Goal: Task Accomplishment & Management: Manage account settings

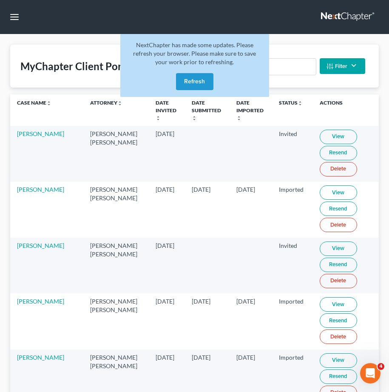
click at [197, 84] on button "Refresh" at bounding box center [194, 81] width 37 height 17
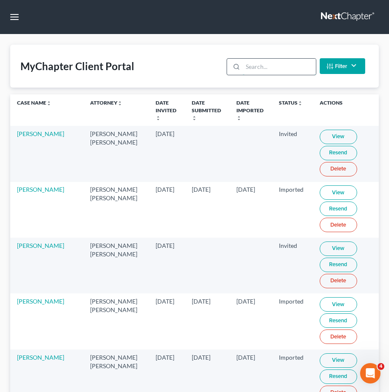
click at [271, 72] on input "search" at bounding box center [279, 67] width 73 height 16
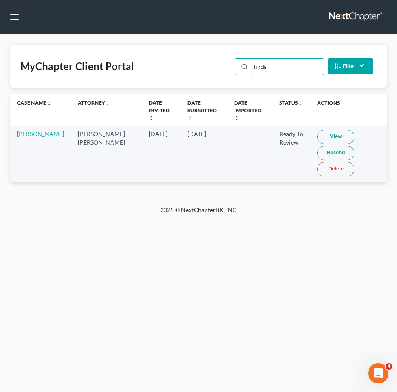
type input "linds"
click at [327, 130] on link "View" at bounding box center [335, 137] width 37 height 14
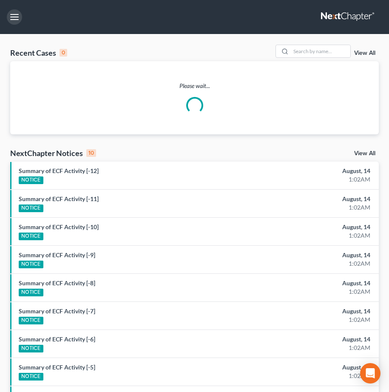
click at [12, 15] on button "button" at bounding box center [14, 16] width 15 height 15
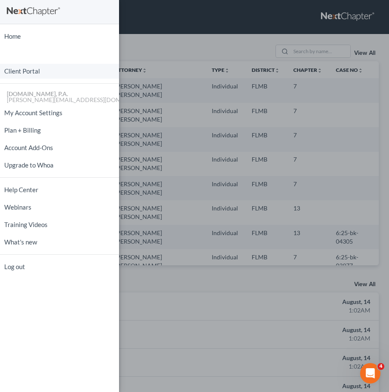
click at [52, 74] on link "Client Portal" at bounding box center [59, 71] width 119 height 15
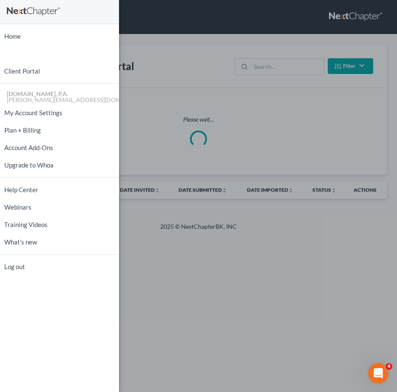
click at [269, 72] on div "Home New Case Client Portal Fresh-Start.Law, P.A. jay@fresh-start.law My Accoun…" at bounding box center [198, 196] width 397 height 392
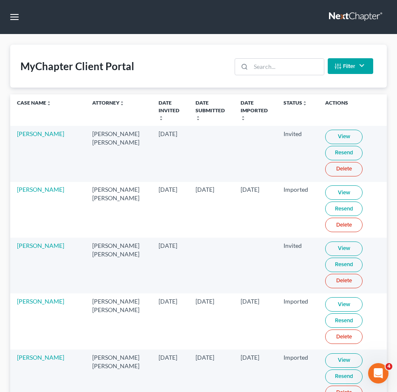
click at [269, 70] on div "Home New Case Client Portal Fresh-Start.Law, P.A. jay@fresh-start.law My Accoun…" at bounding box center [198, 196] width 397 height 392
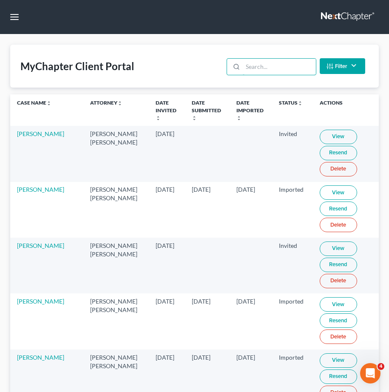
click at [268, 70] on input "search" at bounding box center [279, 67] width 73 height 16
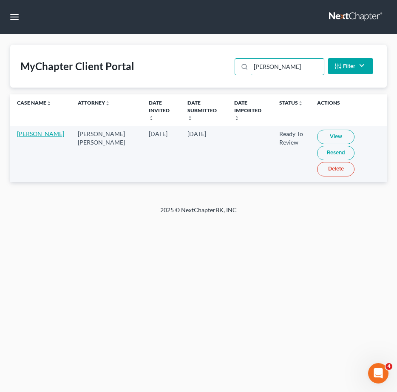
type input "lind"
click at [35, 136] on link "Katherine Lindsey" at bounding box center [40, 133] width 47 height 7
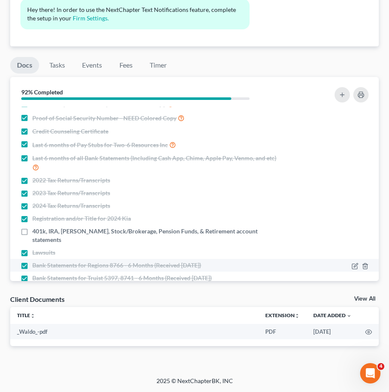
scroll to position [27, 0]
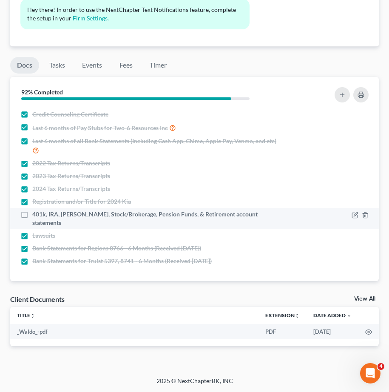
click at [32, 225] on label "401k, IRA, [PERSON_NAME], Stock/Brokerage, Pension Funds, & Retirement account …" at bounding box center [155, 218] width 247 height 17
click at [36, 215] on input "401k, IRA, [PERSON_NAME], Stock/Brokerage, Pension Funds, & Retirement account …" at bounding box center [39, 213] width 6 height 6
checkbox input "true"
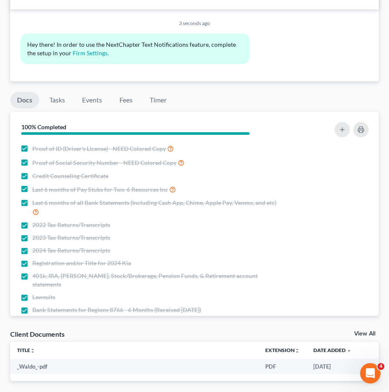
scroll to position [342, 0]
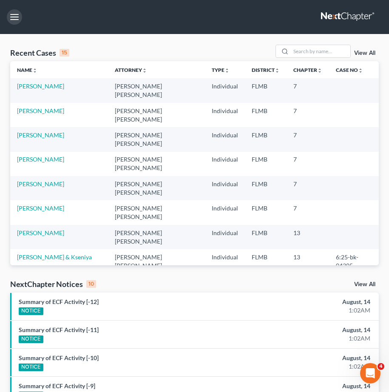
click at [14, 17] on button "button" at bounding box center [14, 16] width 15 height 15
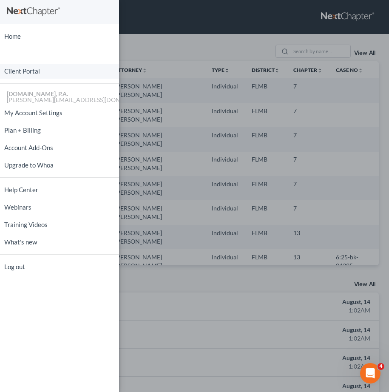
click at [31, 74] on link "Client Portal" at bounding box center [59, 71] width 119 height 15
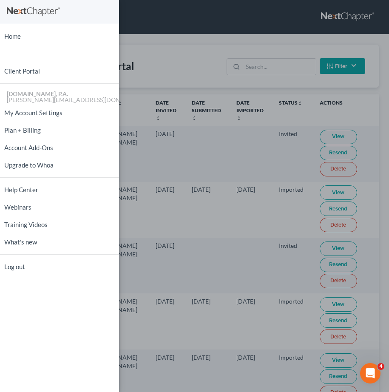
click at [261, 64] on div "Home New Case Client Portal Fresh-Start.Law, P.A. jay@fresh-start.law My Accoun…" at bounding box center [194, 196] width 389 height 392
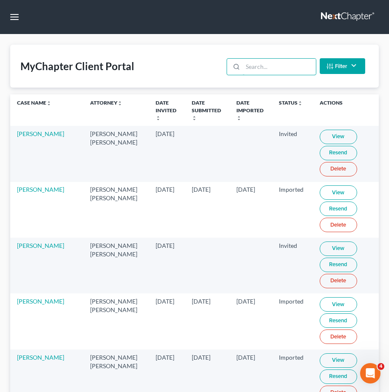
click at [261, 68] on input "search" at bounding box center [279, 67] width 73 height 16
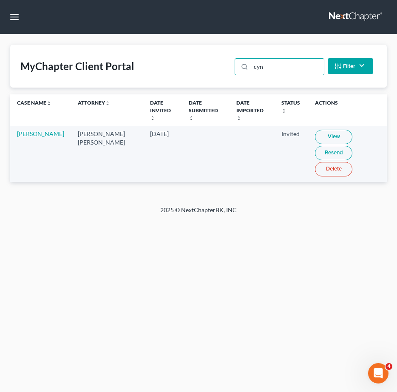
click at [329, 130] on link "View" at bounding box center [333, 137] width 37 height 14
click at [280, 74] on input "cyn" at bounding box center [287, 67] width 73 height 16
click at [280, 72] on input "cyn" at bounding box center [287, 67] width 73 height 16
drag, startPoint x: 285, startPoint y: 67, endPoint x: 173, endPoint y: 64, distance: 111.3
click at [173, 64] on div "MyChapter Client Portal cyn Filter Status Filter... Invited In Progress Ready T…" at bounding box center [198, 66] width 376 height 43
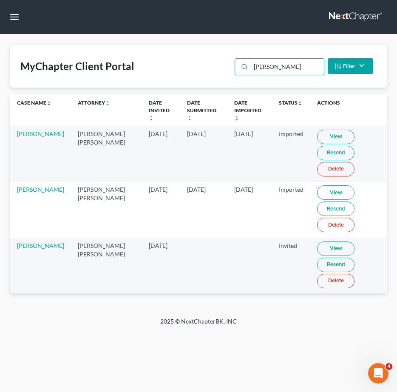
type input "robinson"
drag, startPoint x: 61, startPoint y: 240, endPoint x: 17, endPoint y: 242, distance: 44.2
click at [17, 242] on td "Toyia Robinson" at bounding box center [40, 265] width 61 height 56
copy link "Toyia Robinson"
click at [142, 272] on td "Aug 12, 2025" at bounding box center [161, 265] width 38 height 56
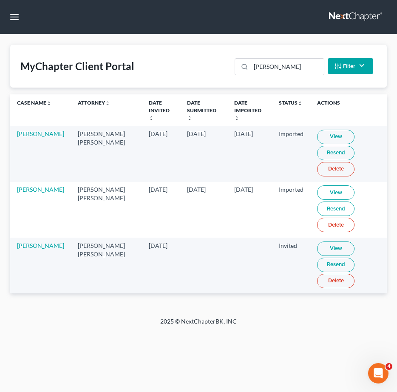
click at [325, 241] on link "View" at bounding box center [335, 248] width 37 height 14
click at [318, 258] on link "Resend" at bounding box center [335, 264] width 37 height 14
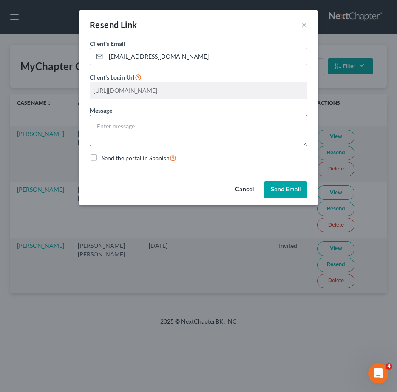
click at [159, 123] on textarea at bounding box center [199, 130] width 218 height 31
paste textarea "Good Afternoon, Mr. , Thank you for completing the initial request —they’ve bee…"
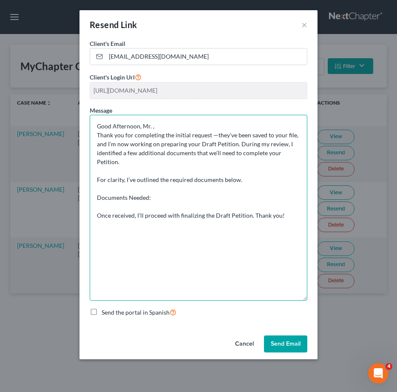
drag, startPoint x: 304, startPoint y: 143, endPoint x: 294, endPoint y: 297, distance: 154.9
click at [294, 297] on textarea "Good Afternoon, Mr. , Thank you for completing the initial request —they’ve bee…" at bounding box center [199, 208] width 218 height 186
click at [150, 123] on textarea "Good Afternoon, Mr. , Thank you for completing the initial request —they’ve bee…" at bounding box center [199, 208] width 218 height 186
click at [109, 206] on textarea "Good Afternoon, Ms. Robinson, Thank you for completing the initial request —the…" at bounding box center [199, 208] width 218 height 186
click at [113, 203] on textarea "Good Afternoon, Ms. Robinson, Thank you for completing the initial request —the…" at bounding box center [199, 208] width 218 height 186
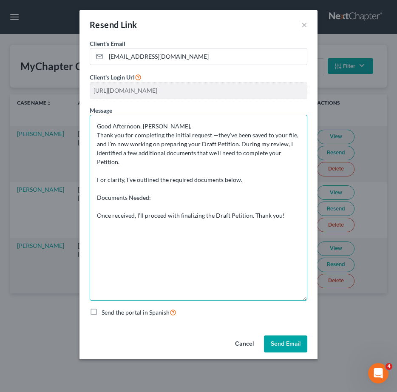
paste textarea "Lawsuits (If any) Registration and/or Title for 2014 Volkswagen Bank Statements…"
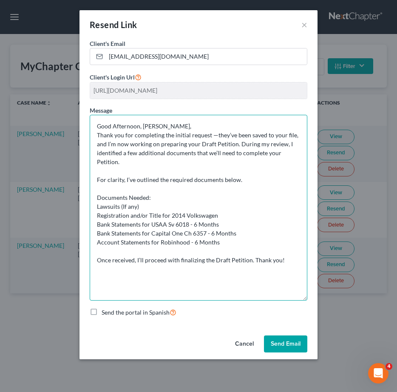
click at [98, 209] on textarea "Good Afternoon, Ms. Robinson, Thank you for completing the initial request —the…" at bounding box center [199, 208] width 218 height 186
click at [110, 211] on textarea "Good Afternoon, Ms. Robinson, Thank you for completing the initial request —the…" at bounding box center [199, 208] width 218 height 186
drag, startPoint x: 96, startPoint y: 216, endPoint x: 237, endPoint y: 235, distance: 141.9
click at [237, 235] on textarea "Good Afternoon, Ms. Robinson, Thank you for completing the initial request —the…" at bounding box center [199, 208] width 218 height 186
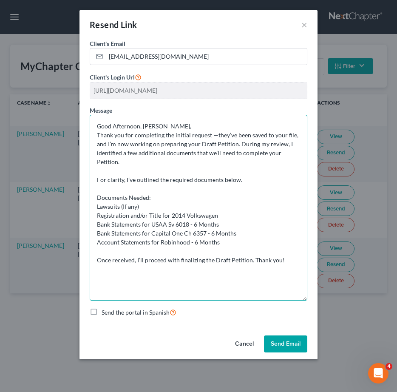
click at [96, 206] on textarea "Good Afternoon, Ms. Robinson, Thank you for completing the initial request —the…" at bounding box center [199, 208] width 218 height 186
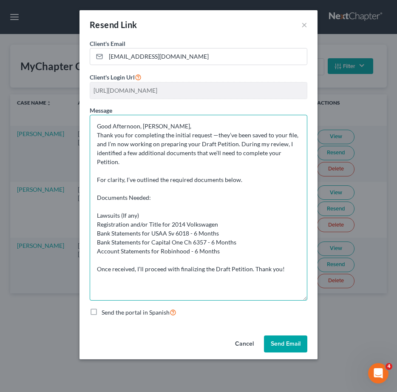
click at [115, 208] on textarea "Good Afternoon, Ms. Robinson, Thank you for completing the initial request —the…" at bounding box center [199, 208] width 218 height 186
paste textarea "Proof of Social Security Number - Copy of SS Card or W-2 with fully visible SSN"
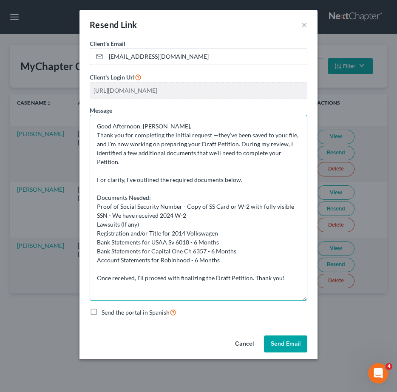
drag, startPoint x: 191, startPoint y: 217, endPoint x: 113, endPoint y: 219, distance: 77.8
click at [113, 219] on textarea "Good Afternoon, Ms. Robinson, Thank you for completing the initial request —the…" at bounding box center [199, 208] width 218 height 186
paste textarea "your 2024 W-2; however, the last six digits of your Social Security number were…"
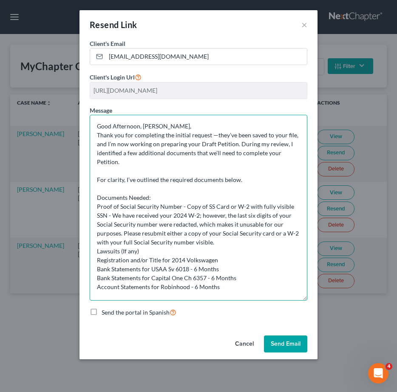
click at [97, 209] on textarea "Good Afternoon, Ms. Robinson, Thank you for completing the initial request —the…" at bounding box center [199, 208] width 218 height 186
click at [97, 251] on textarea "Good Afternoon, Ms. Robinson, Thank you for completing the initial request —the…" at bounding box center [199, 208] width 218 height 186
drag, startPoint x: 145, startPoint y: 253, endPoint x: 168, endPoint y: 255, distance: 22.7
click at [147, 253] on textarea "Good Afternoon, Ms. Robinson, Thank you for completing the initial request —the…" at bounding box center [199, 208] width 218 height 186
click at [102, 260] on textarea "Good Afternoon, Ms. Robinson, Thank you for completing the initial request —the…" at bounding box center [199, 208] width 218 height 186
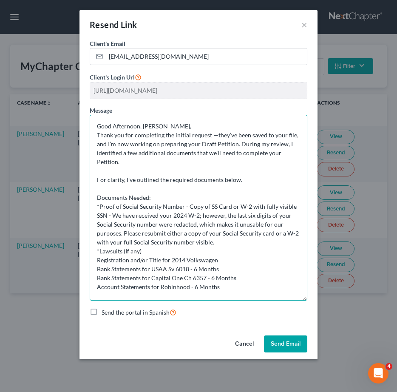
click at [99, 260] on textarea "Good Afternoon, Ms. Robinson, Thank you for completing the initial request —the…" at bounding box center [199, 208] width 218 height 186
click at [96, 260] on textarea "Good Afternoon, Ms. Robinson, Thank you for completing the initial request —the…" at bounding box center [199, 208] width 218 height 186
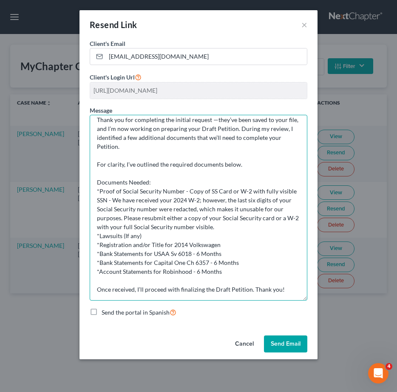
drag, startPoint x: 94, startPoint y: 124, endPoint x: 181, endPoint y: 246, distance: 149.4
click at [276, 329] on div "Client's Email * travelistadiva1@gmail.com Client's Login Url https://app.mycha…" at bounding box center [198, 185] width 238 height 293
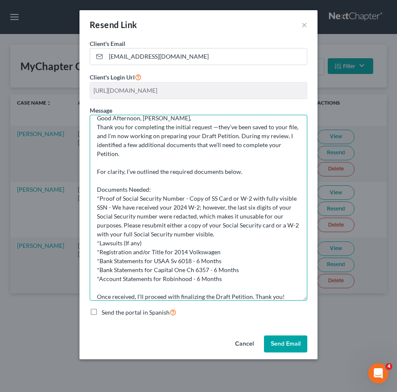
scroll to position [0, 0]
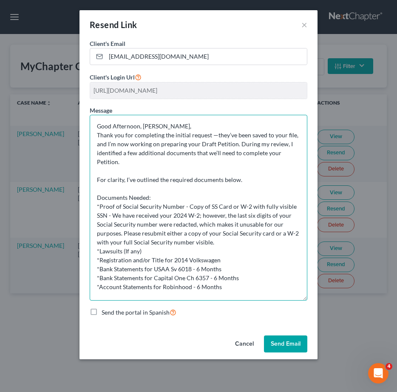
click at [168, 200] on textarea "Good Afternoon, Ms. Robinson, Thank you for completing the initial request —the…" at bounding box center [199, 208] width 218 height 186
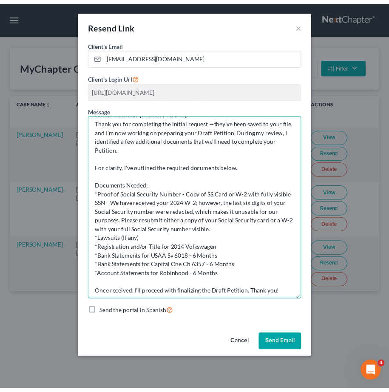
scroll to position [24, 0]
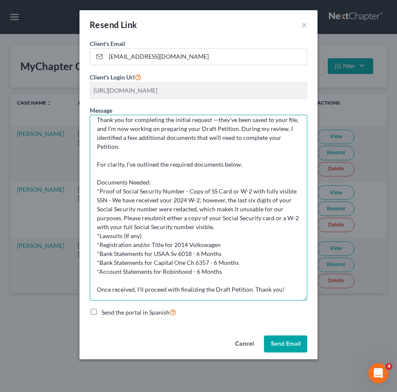
type textarea "Good Afternoon, Ms. Robinson, Thank you for completing the initial request —the…"
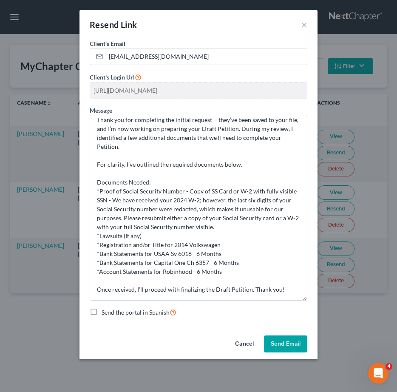
click at [291, 346] on button "Send Email" at bounding box center [285, 343] width 43 height 17
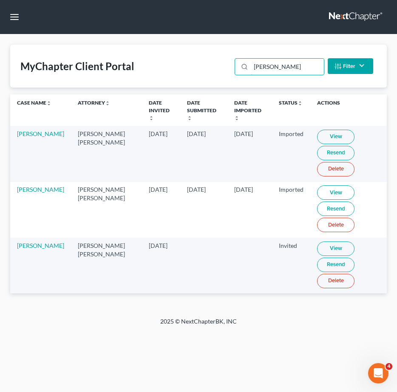
drag, startPoint x: 288, startPoint y: 70, endPoint x: -50, endPoint y: 59, distance: 337.9
click at [0, 59] on html "Home New Case Client Portal Fresh-Start.Law, P.A. jay@fresh-start.law My Accoun…" at bounding box center [198, 196] width 397 height 392
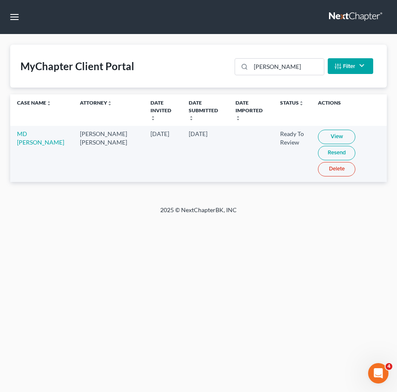
click at [318, 133] on link "View" at bounding box center [336, 137] width 37 height 14
drag, startPoint x: 285, startPoint y: 71, endPoint x: 23, endPoint y: 48, distance: 263.1
click at [40, 48] on div "MyChapter Client Portal shope Filter Status Filter... Invited In Progress Ready…" at bounding box center [198, 66] width 376 height 43
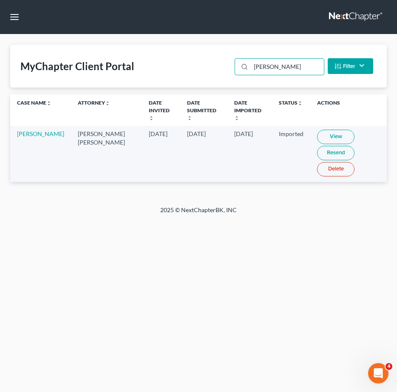
drag, startPoint x: 289, startPoint y: 68, endPoint x: 253, endPoint y: 98, distance: 47.4
click at [174, 72] on div "MyChapter Client Portal juan Filter Status Filter... Invited In Progress Ready …" at bounding box center [198, 66] width 376 height 43
click at [319, 131] on link "View" at bounding box center [335, 137] width 37 height 14
click at [322, 130] on link "View" at bounding box center [335, 137] width 37 height 14
drag, startPoint x: 271, startPoint y: 58, endPoint x: 280, endPoint y: 60, distance: 9.5
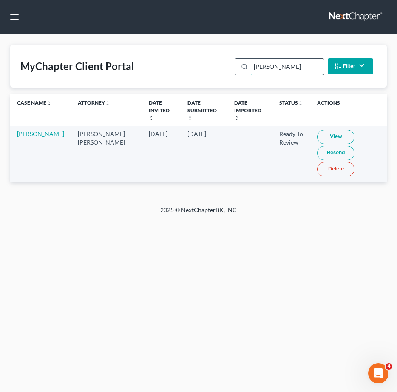
click at [272, 59] on input "meghan" at bounding box center [287, 67] width 73 height 16
drag, startPoint x: 288, startPoint y: 63, endPoint x: 86, endPoint y: 68, distance: 202.7
click at [92, 67] on div "MyChapter Client Portal meghan Filter Status Filter... Invited In Progress Read…" at bounding box center [198, 66] width 376 height 43
type input "ponich"
click at [35, 139] on td "[PERSON_NAME]" at bounding box center [40, 154] width 61 height 56
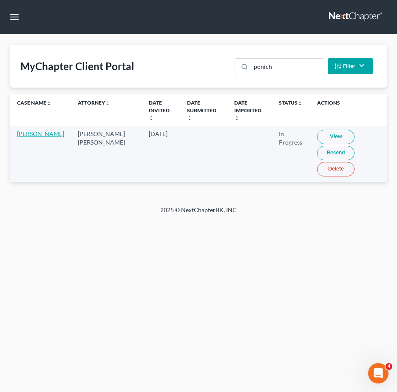
click at [37, 135] on link "[PERSON_NAME]" at bounding box center [40, 133] width 47 height 7
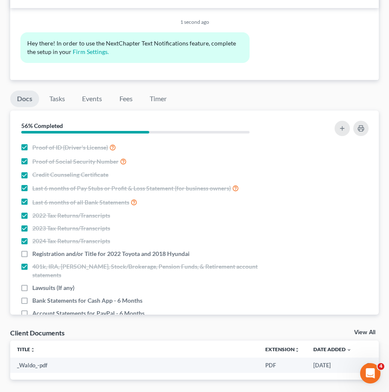
scroll to position [511, 0]
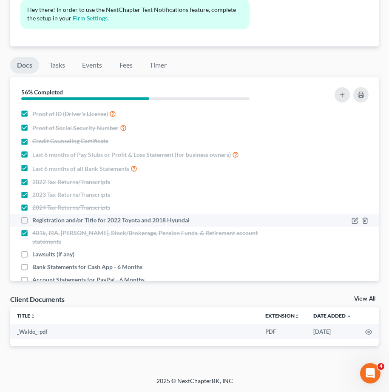
click at [32, 219] on label "Registration and/or Title for 2022 Toyota and 2018 Hyundai" at bounding box center [110, 220] width 157 height 8
click at [36, 219] on input "Registration and/or Title for 2022 Toyota and 2018 Hyundai" at bounding box center [39, 219] width 6 height 6
checkbox input "true"
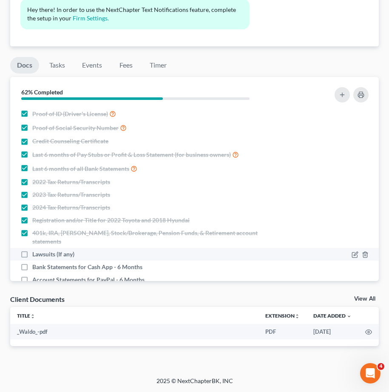
click at [32, 250] on label "Lawsuits (If any)" at bounding box center [53, 254] width 42 height 8
click at [36, 250] on input "Lawsuits (If any)" at bounding box center [39, 253] width 6 height 6
checkbox input "true"
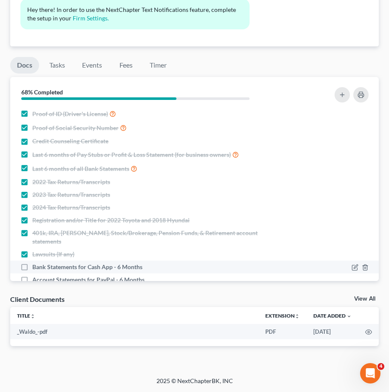
scroll to position [48, 0]
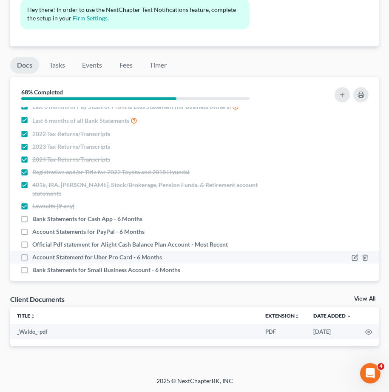
drag, startPoint x: 25, startPoint y: 247, endPoint x: 34, endPoint y: 252, distance: 11.0
click at [32, 253] on label "Account Statement for Uber Pro Card - 6 Months" at bounding box center [97, 257] width 130 height 8
click at [36, 253] on input "Account Statement for Uber Pro Card - 6 Months" at bounding box center [39, 256] width 6 height 6
checkbox input "true"
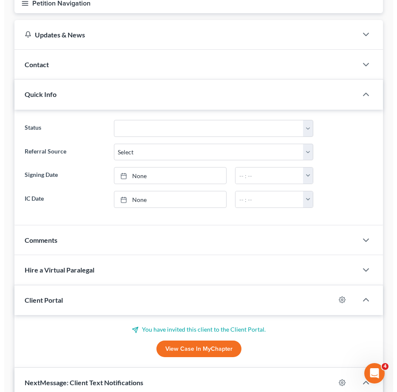
scroll to position [0, 0]
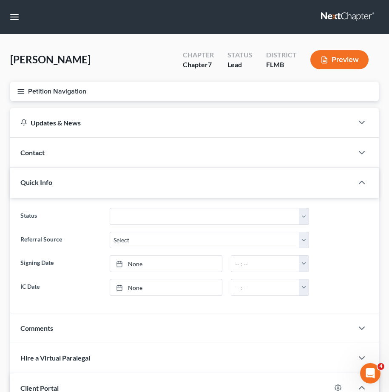
click at [107, 62] on div "Ponichtera, Michele Upgraded Chapter Chapter 7 Status Lead District FLMB Preview" at bounding box center [194, 63] width 368 height 37
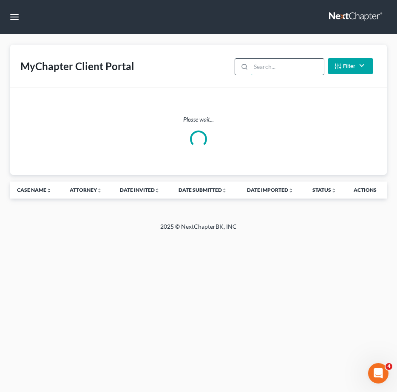
click at [263, 65] on input "search" at bounding box center [287, 67] width 73 height 16
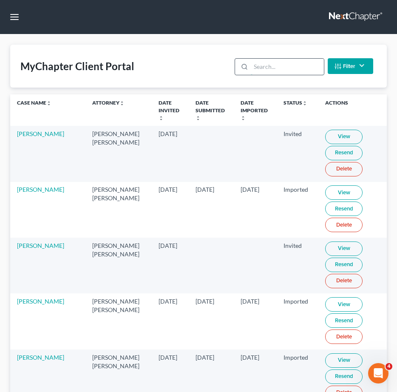
click at [264, 70] on input "search" at bounding box center [287, 67] width 73 height 16
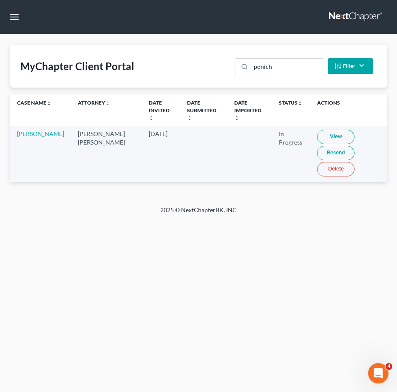
drag, startPoint x: 58, startPoint y: 139, endPoint x: 15, endPoint y: 130, distance: 44.3
click at [11, 129] on td "[PERSON_NAME]" at bounding box center [40, 154] width 61 height 56
copy link "[PERSON_NAME]"
click at [320, 130] on link "View" at bounding box center [335, 137] width 37 height 14
drag, startPoint x: 294, startPoint y: 69, endPoint x: 5, endPoint y: 62, distance: 289.4
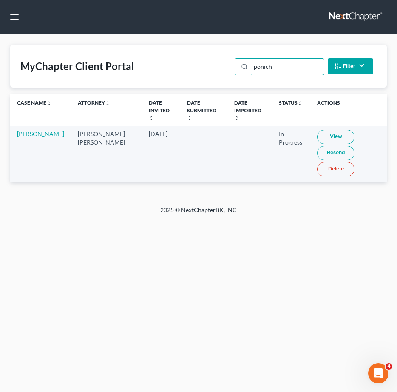
click at [69, 62] on div "MyChapter Client Portal ponich Filter Status Filter... Invited In Progress Read…" at bounding box center [198, 66] width 376 height 43
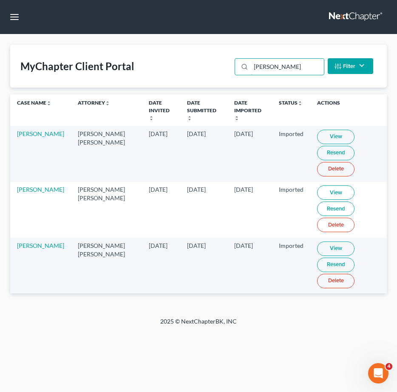
type input "smith"
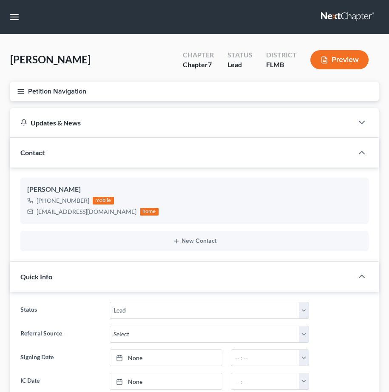
select select "4"
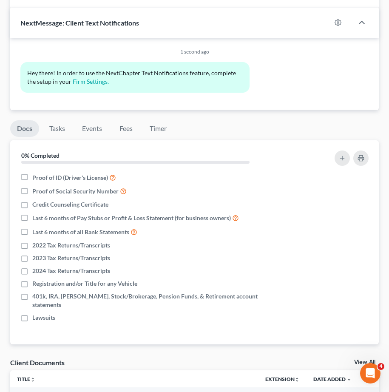
scroll to position [605, 0]
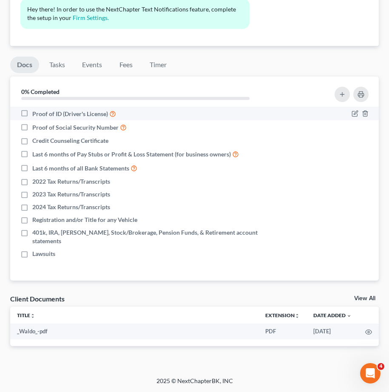
click at [32, 113] on label "Proof of ID (Driver's License)" at bounding box center [74, 114] width 84 height 10
click at [36, 113] on input "Proof of ID (Driver's License)" at bounding box center [39, 112] width 6 height 6
checkbox input "true"
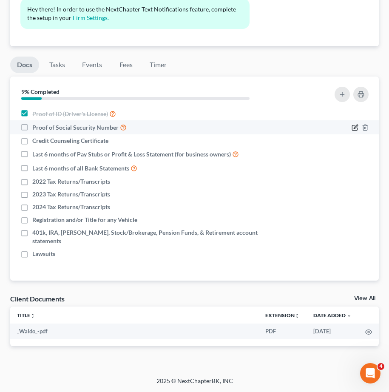
click at [352, 126] on icon "button" at bounding box center [354, 127] width 5 height 5
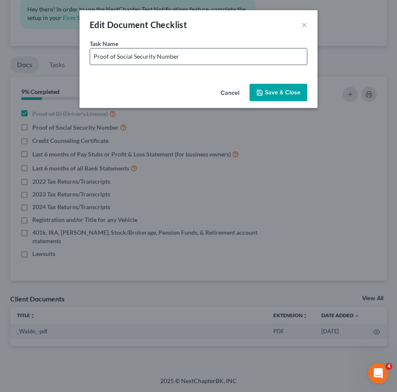
click at [210, 57] on input "Proof of Social Security Number" at bounding box center [198, 56] width 217 height 16
type input "Proof of Social Security Number - Copy of SS Card or W-2 with fully visible SSN"
click at [289, 91] on button "Save & Close" at bounding box center [278, 93] width 58 height 18
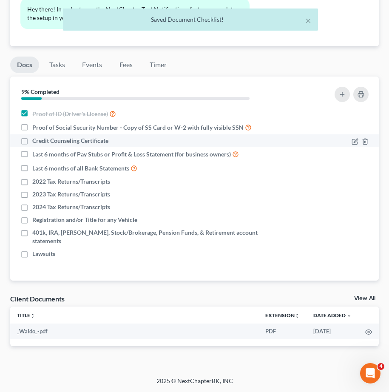
click at [32, 141] on label "Credit Counseling Certificate" at bounding box center [70, 140] width 76 height 8
click at [36, 141] on input "Credit Counseling Certificate" at bounding box center [39, 139] width 6 height 6
checkbox input "true"
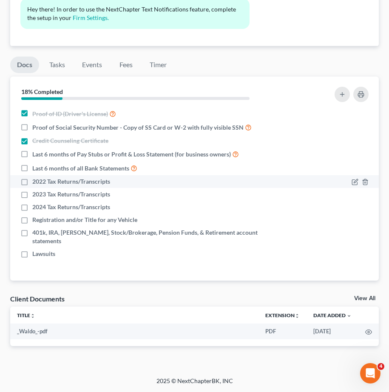
click at [32, 184] on label "2022 Tax Returns/Transcripts" at bounding box center [71, 181] width 78 height 8
click at [36, 183] on input "2022 Tax Returns/Transcripts" at bounding box center [39, 180] width 6 height 6
checkbox input "true"
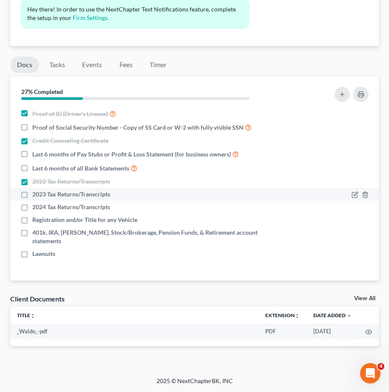
click at [32, 192] on label "2023 Tax Returns/Transcripts" at bounding box center [71, 194] width 78 height 8
click at [36, 192] on input "2023 Tax Returns/Transcripts" at bounding box center [39, 193] width 6 height 6
checkbox input "true"
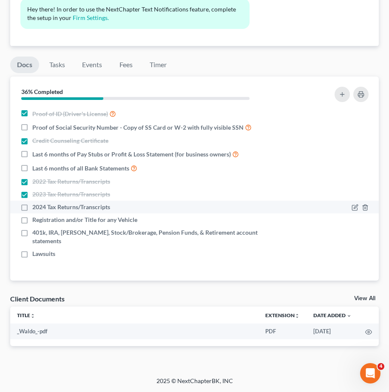
click at [32, 207] on label "2024 Tax Returns/Transcripts" at bounding box center [71, 207] width 78 height 8
click at [36, 207] on input "2024 Tax Returns/Transcripts" at bounding box center [39, 206] width 6 height 6
checkbox input "true"
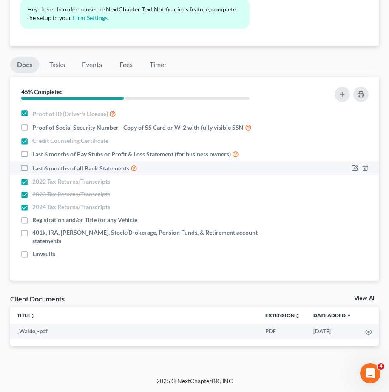
click at [32, 171] on label "Last 6 months of all Bank Statements" at bounding box center [84, 168] width 105 height 10
click at [36, 169] on input "Last 6 months of all Bank Statements" at bounding box center [39, 166] width 6 height 6
checkbox input "true"
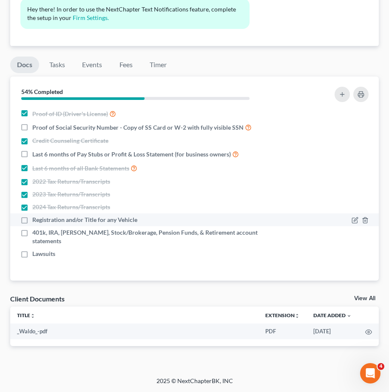
click at [32, 219] on label "Registration and/or Title for any Vehicle" at bounding box center [84, 219] width 105 height 8
click at [36, 219] on input "Registration and/or Title for any Vehicle" at bounding box center [39, 218] width 6 height 6
checkbox input "true"
click at [354, 220] on icon "button" at bounding box center [355, 220] width 4 height 4
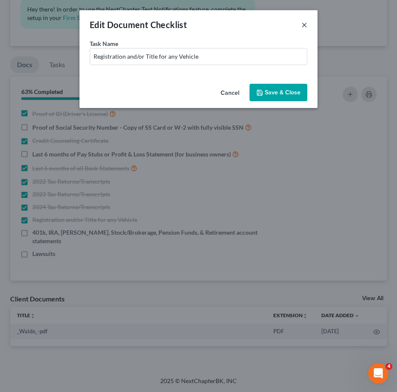
click at [305, 26] on button "×" at bounding box center [304, 25] width 6 height 10
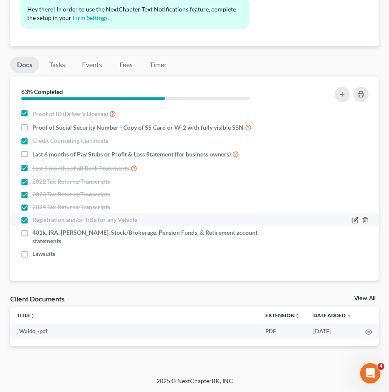
click at [355, 222] on icon "button" at bounding box center [354, 220] width 7 height 7
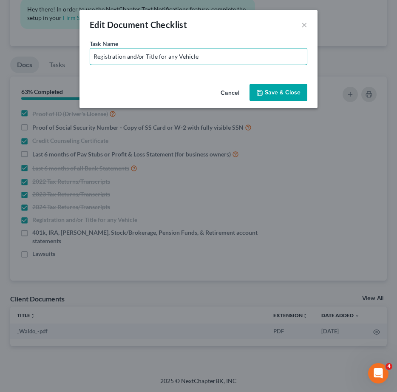
drag, startPoint x: 167, startPoint y: 56, endPoint x: 319, endPoint y: 68, distance: 151.7
click at [318, 68] on div "Edit Document Checklist × Task Name * Registration and/or Title for any Vehicle…" at bounding box center [198, 196] width 397 height 392
type input "Registration and/or Title for 2020 Jeep"
click at [260, 90] on icon "button" at bounding box center [259, 92] width 7 height 7
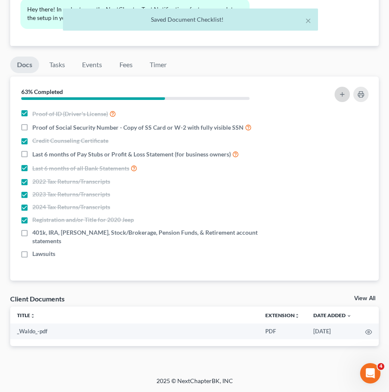
click at [340, 95] on icon "button" at bounding box center [342, 94] width 7 height 7
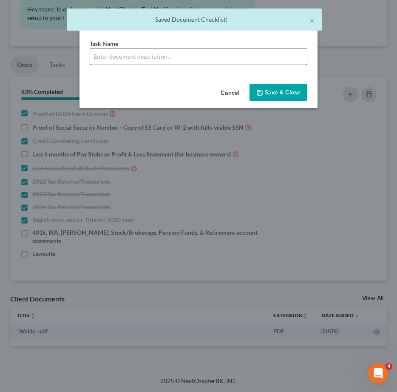
click at [175, 60] on input "text" at bounding box center [198, 56] width 217 height 16
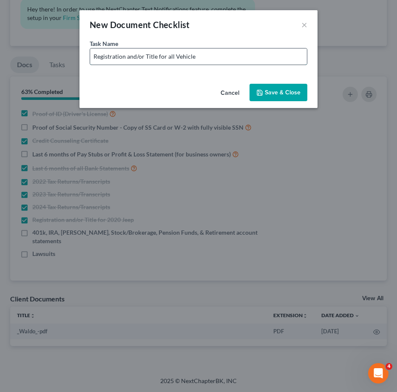
drag, startPoint x: 168, startPoint y: 59, endPoint x: 251, endPoint y: 59, distance: 82.8
click at [251, 59] on input "Registration and/or Title for all Vehicle" at bounding box center [198, 56] width 217 height 16
drag, startPoint x: 183, startPoint y: 56, endPoint x: 244, endPoint y: 62, distance: 61.1
click at [244, 62] on input "Registration and/or Title for 2014 Volkswagen" at bounding box center [198, 56] width 217 height 16
type input "Registration and/or Title for 2014 Volkswagen"
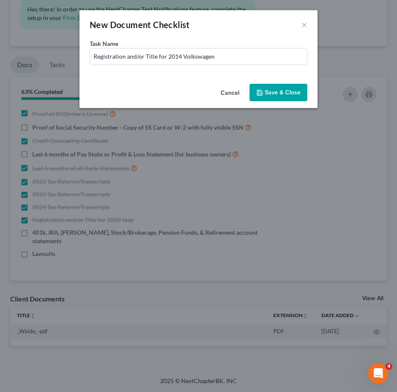
click at [280, 93] on button "Save & Close" at bounding box center [278, 93] width 58 height 18
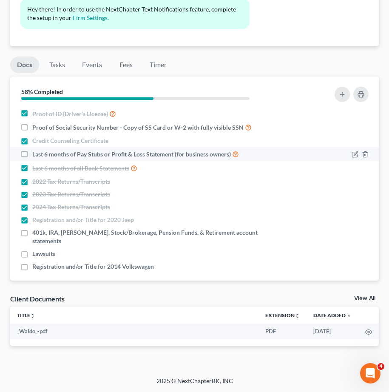
click at [32, 154] on label "Last 6 months of Pay Stubs or Profit & Loss Statement (for business owners)" at bounding box center [135, 154] width 206 height 10
click at [36, 154] on input "Last 6 months of Pay Stubs or Profit & Loss Statement (for business owners)" at bounding box center [39, 152] width 6 height 6
checkbox input "true"
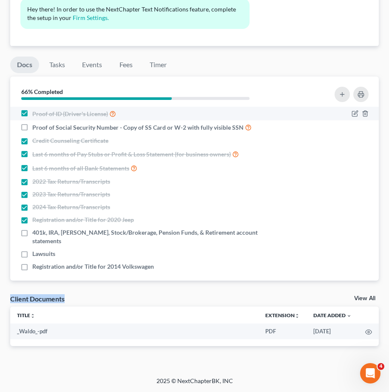
drag, startPoint x: 24, startPoint y: 260, endPoint x: 168, endPoint y: 117, distance: 202.8
click at [103, 288] on div "Docs Tasks Events Fees Timer 66% Completed Nothing here yet! Proof of ID (Drive…" at bounding box center [194, 202] width 377 height 313
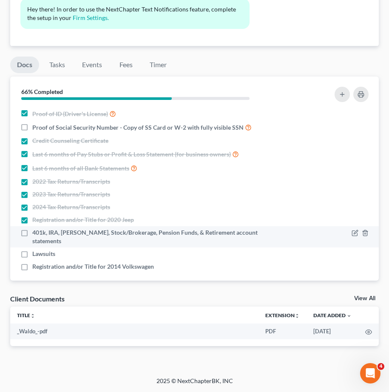
click at [32, 232] on label "401k, IRA, [PERSON_NAME], Stock/Brokerage, Pension Funds, & Retirement account …" at bounding box center [155, 236] width 247 height 17
click at [36, 232] on input "401k, IRA, [PERSON_NAME], Stock/Brokerage, Pension Funds, & Retirement account …" at bounding box center [39, 231] width 6 height 6
checkbox input "true"
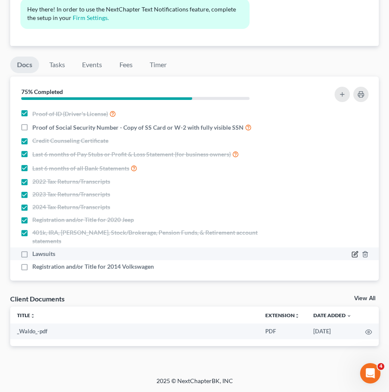
click at [353, 252] on icon "button" at bounding box center [354, 254] width 5 height 5
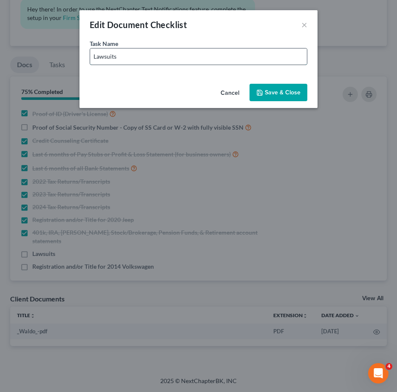
drag, startPoint x: 143, startPoint y: 55, endPoint x: 148, endPoint y: 56, distance: 5.2
click at [143, 55] on input "Lawsuits" at bounding box center [198, 56] width 217 height 16
type input "Lawsuits (If any)"
click at [268, 93] on button "Save & Close" at bounding box center [278, 93] width 58 height 18
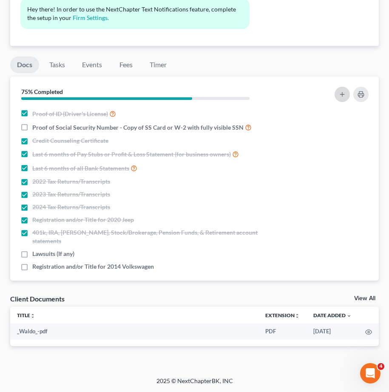
click at [340, 97] on icon "button" at bounding box center [342, 94] width 7 height 7
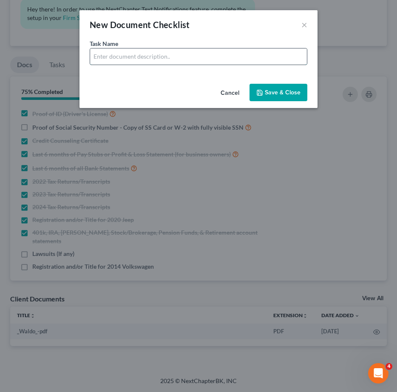
click at [173, 60] on input "text" at bounding box center [198, 56] width 217 height 16
drag, startPoint x: 150, startPoint y: 58, endPoint x: 244, endPoint y: 66, distance: 94.2
click at [244, 66] on div "Task Name * Bank Statements for Cash App - 6 Months" at bounding box center [198, 59] width 238 height 41
type input "Bank Statements for USAA Sv 6018 - 6 Months"
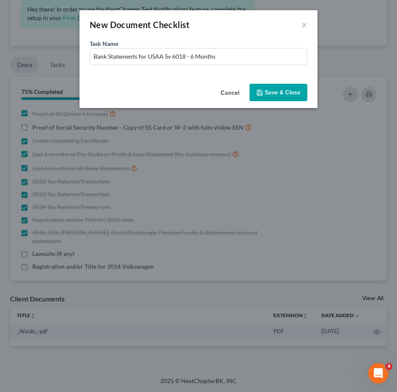
click at [266, 91] on button "Save & Close" at bounding box center [278, 93] width 58 height 18
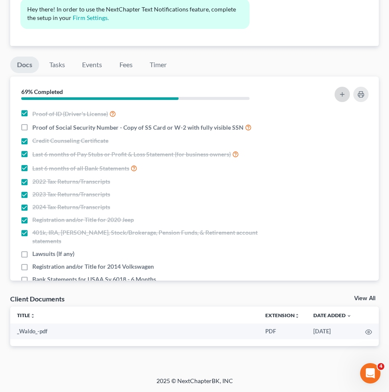
click at [339, 91] on icon "button" at bounding box center [342, 94] width 7 height 7
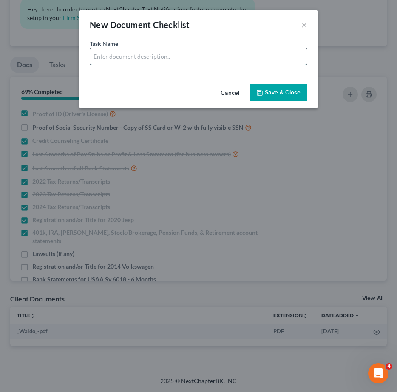
click at [143, 56] on input "text" at bounding box center [198, 56] width 217 height 16
drag, startPoint x: 150, startPoint y: 56, endPoint x: 172, endPoint y: 59, distance: 23.2
click at [172, 59] on input "Bank Statements for Cash App - 6 Months" at bounding box center [198, 56] width 217 height 16
type input "Bank Statements for Capital One Ch 6357 - 6 Months"
click at [291, 92] on button "Save & Close" at bounding box center [278, 93] width 58 height 18
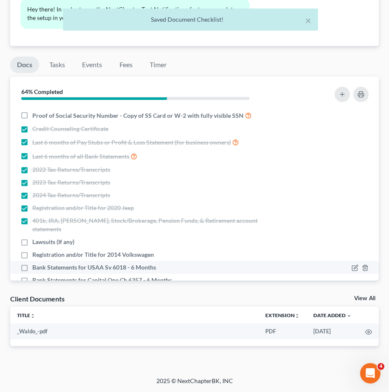
scroll to position [23, 0]
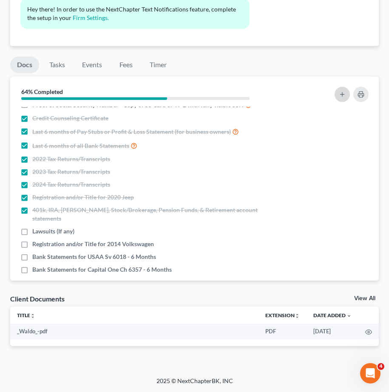
click at [339, 90] on button "button" at bounding box center [341, 94] width 15 height 15
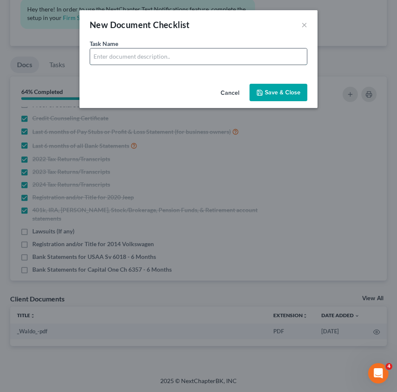
click at [122, 58] on input "text" at bounding box center [198, 56] width 217 height 16
drag, startPoint x: 174, startPoint y: 57, endPoint x: 157, endPoint y: 59, distance: 16.7
click at [157, 59] on input "Account Statements for PayPal - 6 Months" at bounding box center [198, 56] width 217 height 16
type input "Account Statements for Robinhood - 6 Months"
click at [282, 93] on button "Save & Close" at bounding box center [278, 93] width 58 height 18
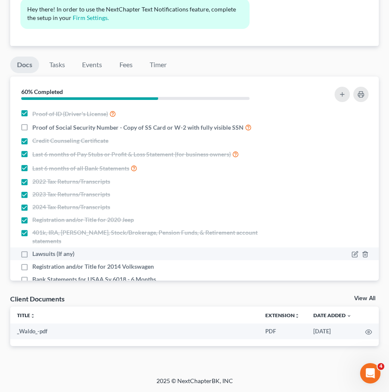
scroll to position [35, 0]
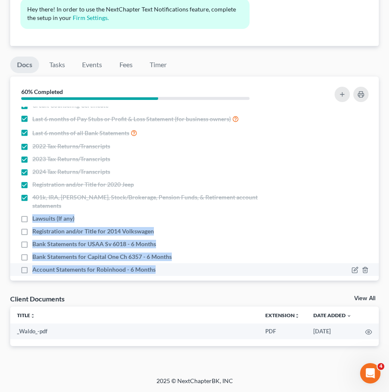
drag, startPoint x: 31, startPoint y: 210, endPoint x: 185, endPoint y: 265, distance: 163.4
click at [185, 265] on ul "Proof of ID (Driver's License) Proof of Social Security Number - Copy of SS Car…" at bounding box center [194, 173] width 355 height 204
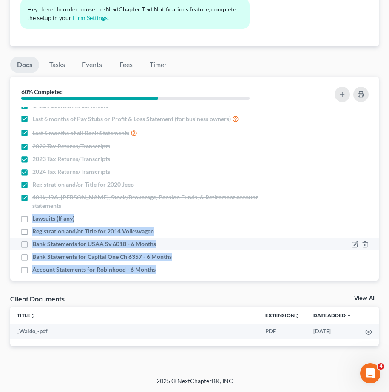
copy ul "Lawsuits (If any) Registration and/or Title for 2014 Volkswagen Bank Statements…"
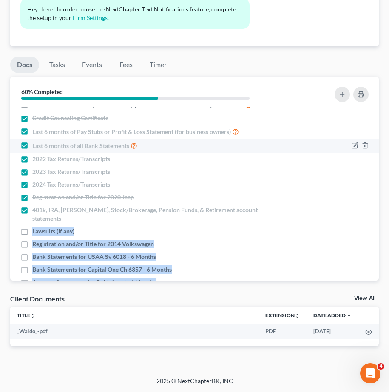
scroll to position [0, 0]
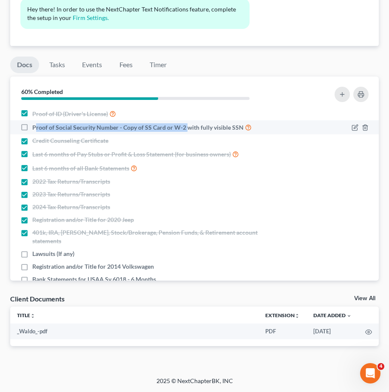
drag, startPoint x: 35, startPoint y: 129, endPoint x: 184, endPoint y: 128, distance: 149.6
click at [184, 128] on span "Proof of Social Security Number - Copy of SS Card or W-2 with fully visible SSN" at bounding box center [137, 127] width 211 height 8
drag, startPoint x: 240, startPoint y: 127, endPoint x: 40, endPoint y: 130, distance: 199.3
click at [32, 126] on label "Proof of Social Security Number - Copy of SS Card or W-2 with fully visible SSN" at bounding box center [141, 127] width 219 height 10
copy span "Proof of Social Security Number - Copy of SS Card or W-2 with fully visible SSN"
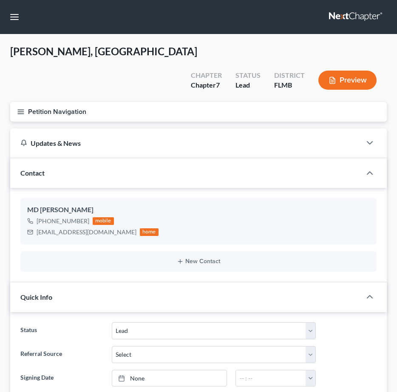
select select "4"
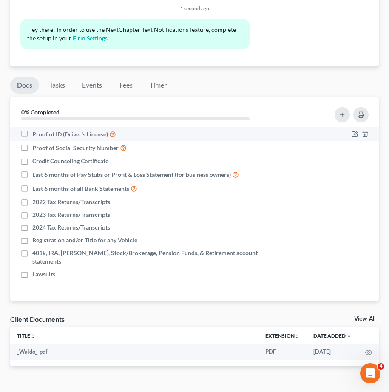
click at [32, 129] on label "Proof of ID (Driver's License)" at bounding box center [74, 134] width 84 height 10
click at [36, 129] on input "Proof of ID (Driver's License)" at bounding box center [39, 132] width 6 height 6
checkbox input "true"
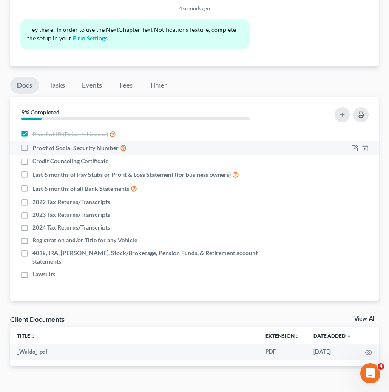
click at [32, 143] on label "Proof of Social Security Number" at bounding box center [79, 148] width 94 height 10
click at [36, 143] on input "Proof of Social Security Number" at bounding box center [39, 146] width 6 height 6
checkbox input "true"
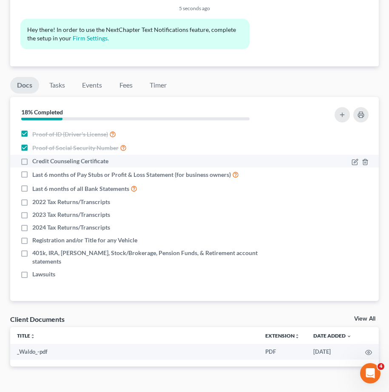
click at [32, 157] on label "Credit Counseling Certificate" at bounding box center [70, 161] width 76 height 8
click at [36, 157] on input "Credit Counseling Certificate" at bounding box center [39, 160] width 6 height 6
checkbox input "true"
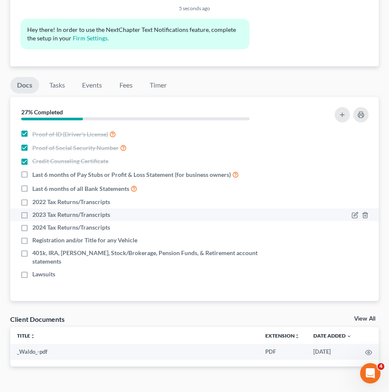
drag, startPoint x: 23, startPoint y: 181, endPoint x: 23, endPoint y: 199, distance: 18.7
click at [32, 198] on label "2022 Tax Returns/Transcripts" at bounding box center [71, 202] width 78 height 8
click at [36, 198] on input "2022 Tax Returns/Transcripts" at bounding box center [39, 201] width 6 height 6
checkbox input "true"
click at [32, 210] on label "2023 Tax Returns/Transcripts" at bounding box center [71, 214] width 78 height 8
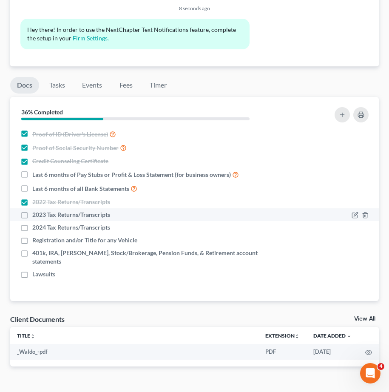
click at [36, 210] on input "2023 Tax Returns/Transcripts" at bounding box center [39, 213] width 6 height 6
checkbox input "true"
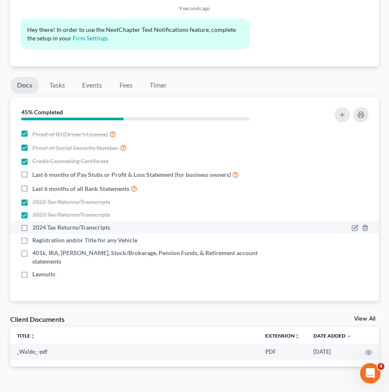
drag, startPoint x: 25, startPoint y: 209, endPoint x: 28, endPoint y: 203, distance: 7.0
click at [32, 223] on label "2024 Tax Returns/Transcripts" at bounding box center [71, 227] width 78 height 8
click at [36, 223] on input "2024 Tax Returns/Transcripts" at bounding box center [39, 226] width 6 height 6
checkbox input "true"
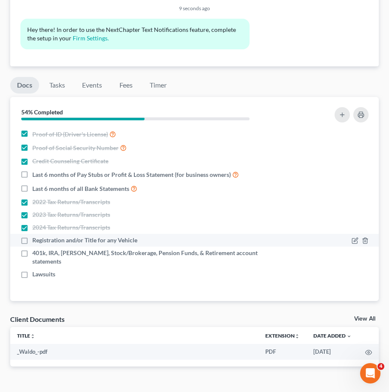
click at [32, 236] on label "Registration and/or Title for any Vehicle" at bounding box center [84, 240] width 105 height 8
click at [36, 236] on input "Registration and/or Title for any Vehicle" at bounding box center [39, 239] width 6 height 6
checkbox input "true"
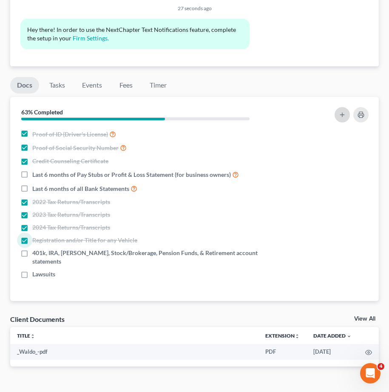
click at [340, 107] on button "button" at bounding box center [341, 114] width 15 height 15
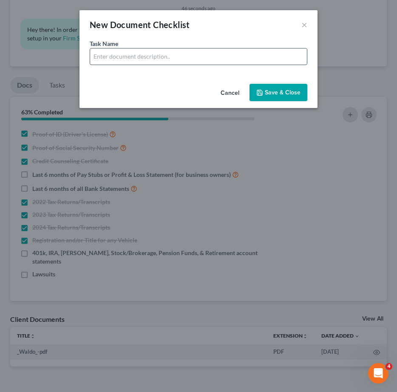
click at [153, 54] on input "text" at bounding box center [198, 56] width 217 height 16
drag, startPoint x: 174, startPoint y: 58, endPoint x: 157, endPoint y: 61, distance: 16.9
click at [157, 61] on input "Account Statements for PayPal - 6 Months" at bounding box center [198, 56] width 217 height 16
type input "Account Statements for SoFi Investment - 6 Months"
click at [286, 94] on button "Save & Close" at bounding box center [278, 93] width 58 height 18
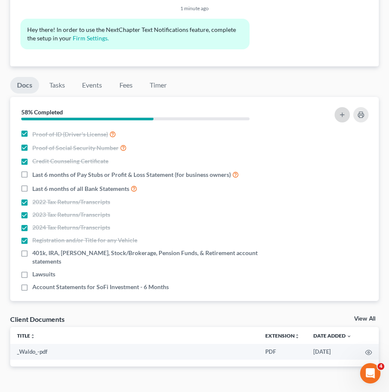
click at [345, 111] on icon "button" at bounding box center [342, 114] width 7 height 7
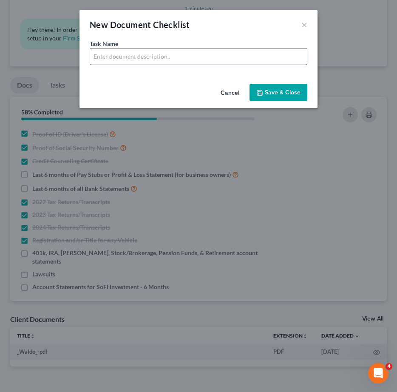
click at [148, 58] on input "text" at bounding box center [198, 56] width 217 height 16
click at [162, 57] on input "Bank Statement for Chase - Last 6 Months" at bounding box center [198, 56] width 217 height 16
type input "Bank Statement for Chase 0801 - Last 6 Months"
drag, startPoint x: 269, startPoint y: 92, endPoint x: 283, endPoint y: 119, distance: 30.2
click at [272, 91] on button "Save & Close" at bounding box center [278, 93] width 58 height 18
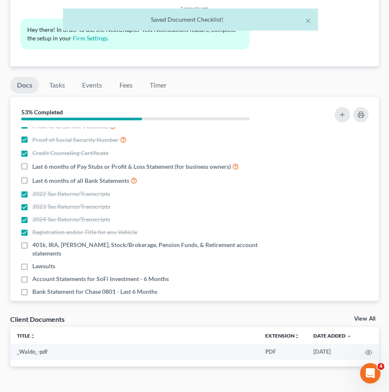
scroll to position [10, 0]
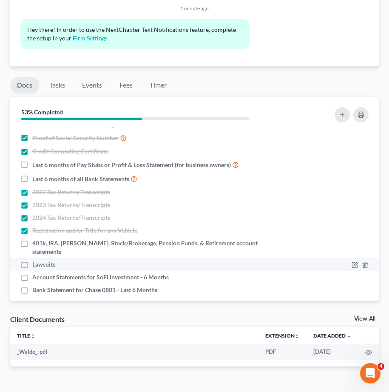
click at [20, 260] on div "Lawsuits" at bounding box center [149, 264] width 267 height 8
click at [32, 260] on label "Lawsuits" at bounding box center [43, 264] width 23 height 8
click at [36, 260] on input "Lawsuits" at bounding box center [39, 263] width 6 height 6
checkbox input "true"
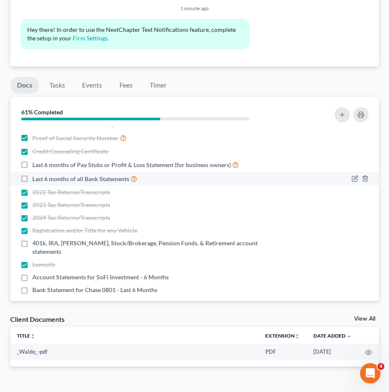
click at [32, 174] on label "Last 6 months of all Bank Statements" at bounding box center [84, 179] width 105 height 10
click at [36, 174] on input "Last 6 months of all Bank Statements" at bounding box center [39, 177] width 6 height 6
drag, startPoint x: 26, startPoint y: 159, endPoint x: 52, endPoint y: 158, distance: 26.4
click at [32, 174] on label "Last 6 months of all Bank Statements" at bounding box center [84, 179] width 105 height 10
click at [36, 174] on input "Last 6 months of all Bank Statements" at bounding box center [39, 177] width 6 height 6
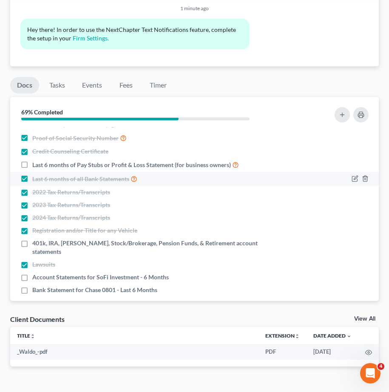
checkbox input "false"
click at [351, 175] on icon "button" at bounding box center [354, 178] width 7 height 7
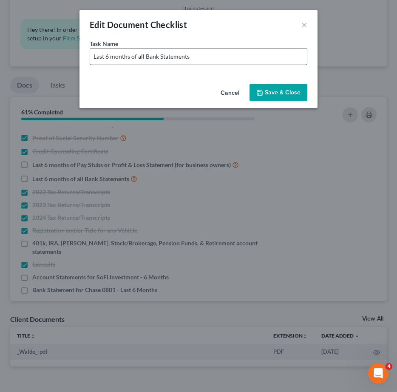
drag, startPoint x: 211, startPoint y: 55, endPoint x: 220, endPoint y: 60, distance: 10.1
click at [211, 55] on input "Last 6 months of all Bank Statements" at bounding box center [198, 56] width 217 height 16
type input "Last 6 months of all Bank Statements (Including Cash App, Chime, Apple Pay, Ven…"
click at [294, 92] on button "Save & Close" at bounding box center [278, 93] width 58 height 18
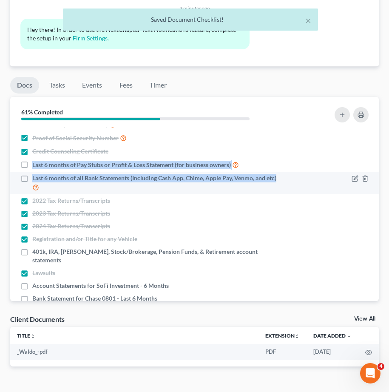
drag, startPoint x: 33, startPoint y: 145, endPoint x: 173, endPoint y: 177, distance: 143.5
click at [173, 177] on ul "Proof of ID (Driver's License) Proof of Social Security Number Credit Counselin…" at bounding box center [194, 210] width 355 height 187
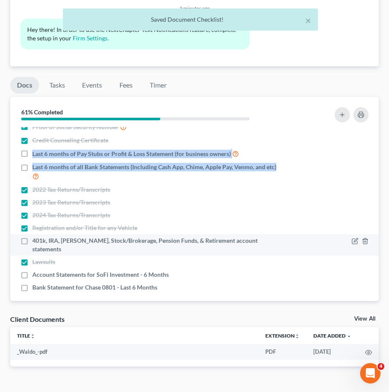
scroll to position [27, 0]
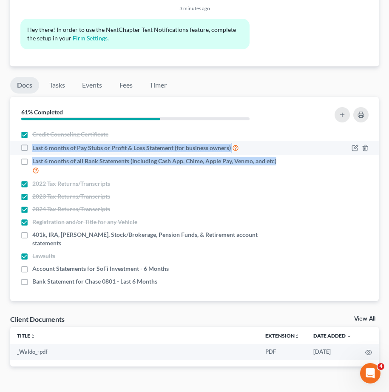
copy ul "Last 6 months of Pay Stubs or Profit & Loss Statement (for business owners) Las…"
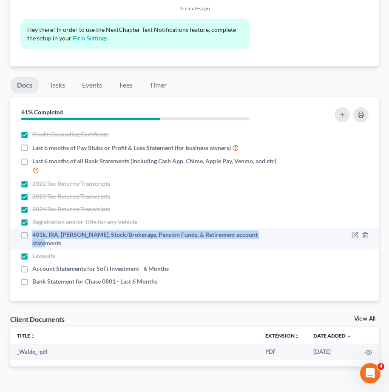
drag, startPoint x: 33, startPoint y: 221, endPoint x: 263, endPoint y: 227, distance: 230.3
click at [263, 228] on li "401k, IRA, [PERSON_NAME], Stock/Brokerage, Pension Funds, & Retirement account …" at bounding box center [194, 238] width 368 height 21
copy span "401k, IRA, [PERSON_NAME], Stock/Brokerage, Pension Funds, & Retirement account …"
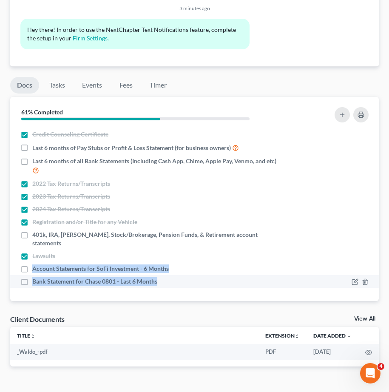
drag, startPoint x: 31, startPoint y: 249, endPoint x: 168, endPoint y: 264, distance: 137.2
click at [168, 264] on ul "Proof of ID (Driver's License) Proof of Social Security Number Credit Counselin…" at bounding box center [194, 193] width 355 height 187
copy ul "Account Statements for SoFi Investment - 6 Months Bank Statement for Chase 0801…"
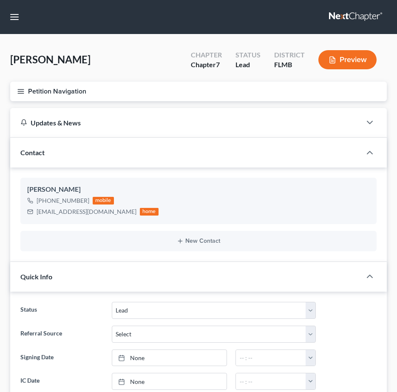
select select "4"
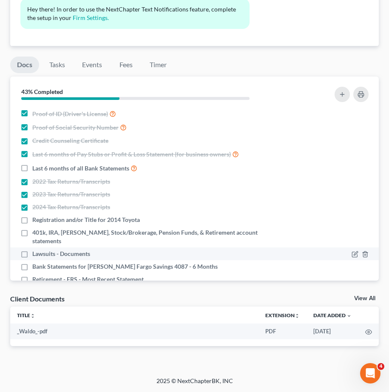
scroll to position [48, 0]
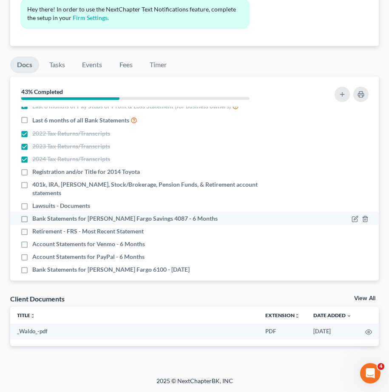
drag, startPoint x: 21, startPoint y: 209, endPoint x: 26, endPoint y: 214, distance: 6.6
click at [32, 214] on label "Bank Statements for [PERSON_NAME] Fargo Savings 4087 - 6 Months" at bounding box center [124, 218] width 185 height 8
click at [36, 214] on input "Bank Statements for [PERSON_NAME] Fargo Savings 4087 - 6 Months" at bounding box center [39, 217] width 6 height 6
checkbox input "true"
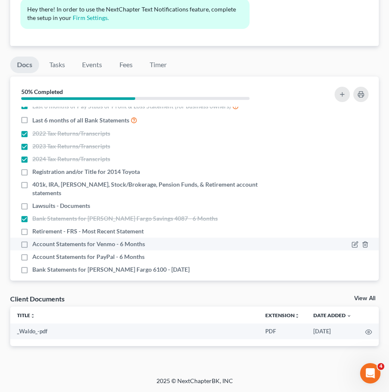
click at [32, 240] on label "Account Statements for Venmo - 6 Months" at bounding box center [88, 244] width 113 height 8
click at [36, 240] on input "Account Statements for Venmo - 6 Months" at bounding box center [39, 243] width 6 height 6
checkbox input "true"
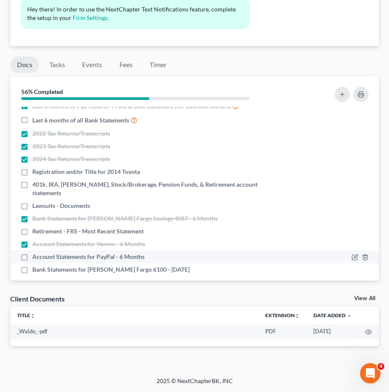
click at [32, 252] on label "Account Statements for PayPal - 6 Months" at bounding box center [88, 256] width 112 height 8
click at [36, 252] on input "Account Statements for PayPal - 6 Months" at bounding box center [39, 255] width 6 height 6
checkbox input "true"
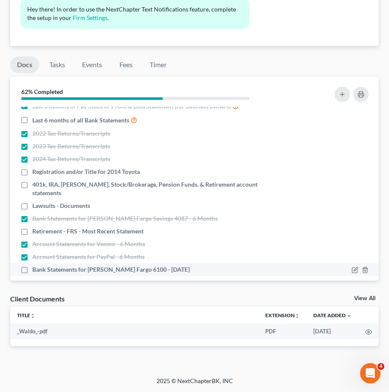
click at [32, 265] on label "Bank Statements for Wells Fargo 6100 - Feb 2025" at bounding box center [110, 269] width 157 height 8
click at [36, 265] on input "Bank Statements for Wells Fargo 6100 - Feb 2025" at bounding box center [39, 268] width 6 height 6
checkbox input "true"
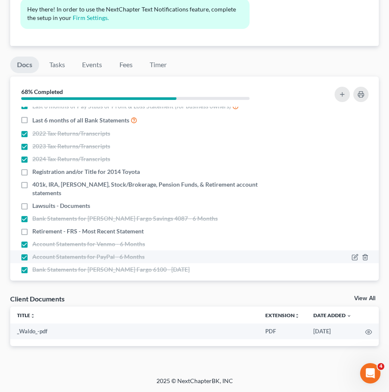
scroll to position [0, 0]
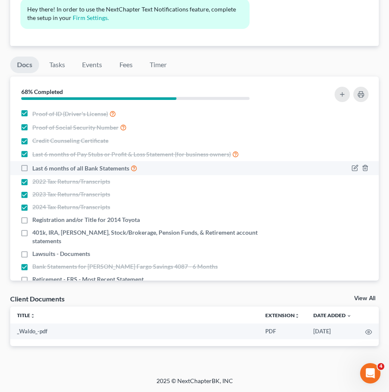
click at [32, 170] on label "Last 6 months of all Bank Statements" at bounding box center [84, 168] width 105 height 10
click at [36, 169] on input "Last 6 months of all Bank Statements" at bounding box center [39, 166] width 6 height 6
checkbox input "true"
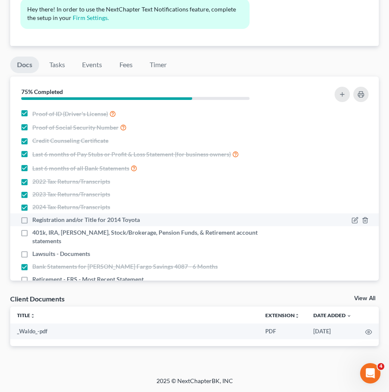
click at [32, 222] on label "Registration and/or Title for 2014 Toyota" at bounding box center [85, 219] width 107 height 8
click at [36, 221] on input "Registration and/or Title for 2014 Toyota" at bounding box center [39, 218] width 6 height 6
checkbox input "true"
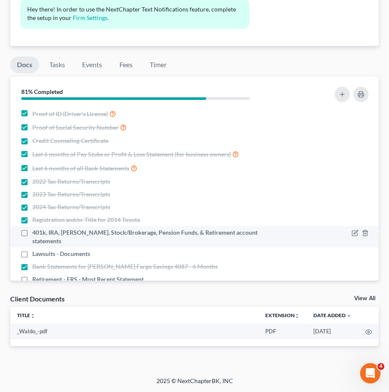
click at [32, 235] on label "401k, IRA, [PERSON_NAME], Stock/Brokerage, Pension Funds, & Retirement account …" at bounding box center [155, 236] width 247 height 17
click at [36, 234] on input "401k, IRA, [PERSON_NAME], Stock/Brokerage, Pension Funds, & Retirement account …" at bounding box center [39, 231] width 6 height 6
checkbox input "true"
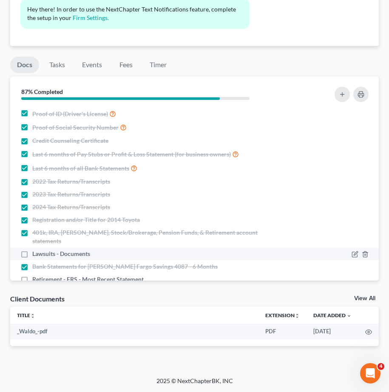
click at [32, 249] on label "Lawsuits - Documents" at bounding box center [61, 253] width 58 height 8
click at [36, 249] on input "Lawsuits - Documents" at bounding box center [39, 252] width 6 height 6
checkbox input "true"
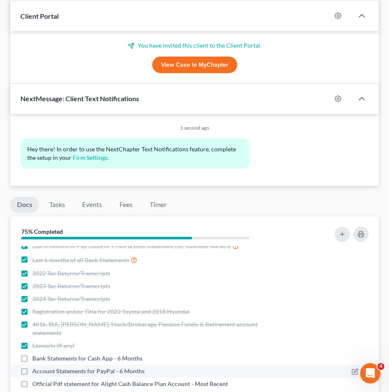
drag, startPoint x: 26, startPoint y: 363, endPoint x: 41, endPoint y: 362, distance: 15.3
click at [32, 367] on label "Account Statements for PayPal - 6 Months" at bounding box center [88, 371] width 112 height 8
click at [36, 367] on input "Account Statements for PayPal - 6 Months" at bounding box center [39, 370] width 6 height 6
checkbox input "true"
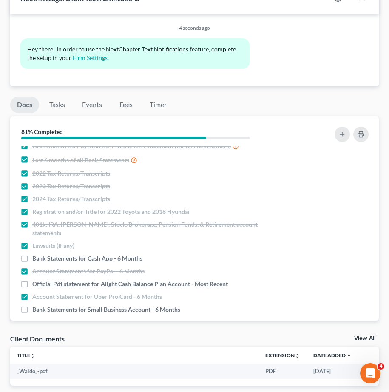
scroll to position [477, 0]
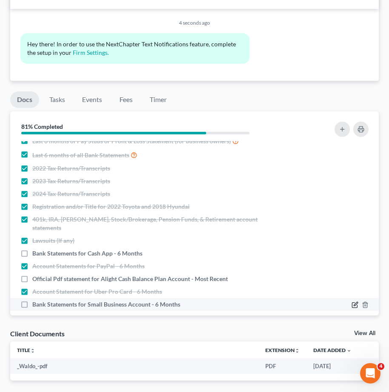
click at [351, 301] on icon "button" at bounding box center [354, 304] width 7 height 7
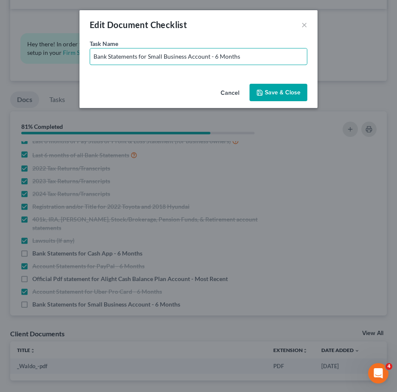
drag, startPoint x: 215, startPoint y: 56, endPoint x: 355, endPoint y: 78, distance: 141.9
click at [342, 76] on div "Edit Document Checklist × Task Name * Bank Statements for Small Business Accoun…" at bounding box center [198, 196] width 397 height 392
type input "Bank Statements for Small Business Account - Client co"
click at [303, 22] on button "×" at bounding box center [304, 25] width 6 height 10
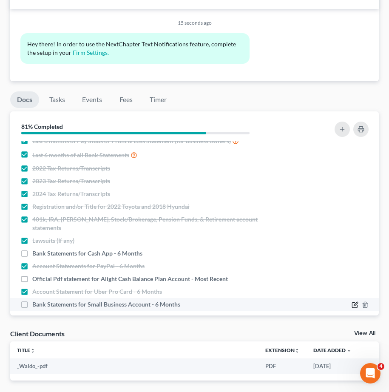
click at [352, 302] on icon "button" at bounding box center [354, 304] width 5 height 5
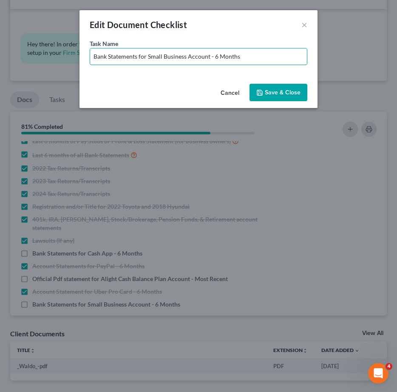
drag, startPoint x: 213, startPoint y: 56, endPoint x: 369, endPoint y: 66, distance: 155.9
click at [363, 65] on div "Edit Document Checklist × Task Name * Bank Statements for Small Business Accoun…" at bounding box center [198, 196] width 397 height 392
type input "Bank Statements for Small Business Account - Do not have"
click at [295, 96] on button "Save & Close" at bounding box center [278, 93] width 58 height 18
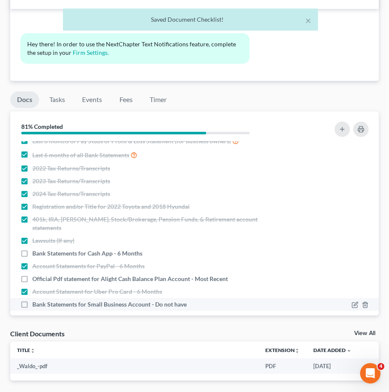
click at [32, 300] on label "Bank Statements for Small Business Account - Do not have" at bounding box center [109, 304] width 154 height 8
click at [36, 300] on input "Bank Statements for Small Business Account - Do not have" at bounding box center [39, 303] width 6 height 6
checkbox input "true"
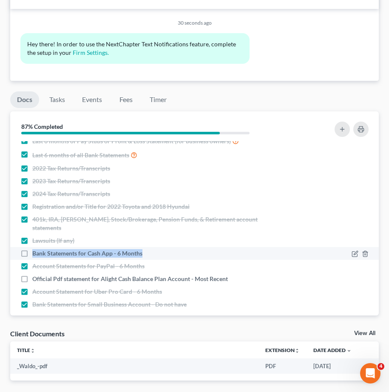
drag, startPoint x: 33, startPoint y: 246, endPoint x: 146, endPoint y: 246, distance: 112.6
click at [146, 249] on div "Bank Statements for Cash App - 6 Months" at bounding box center [149, 253] width 259 height 8
copy span "Bank Statements for Cash App - 6 Months"
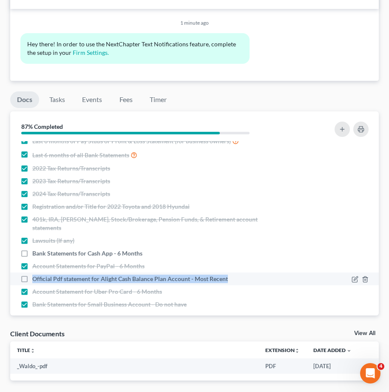
drag, startPoint x: 231, startPoint y: 269, endPoint x: 36, endPoint y: 274, distance: 195.1
click at [32, 274] on li "Official Pdf statement for Alight Cash Balance Plan Account - Most Recent" at bounding box center [194, 278] width 368 height 13
drag, startPoint x: 40, startPoint y: 273, endPoint x: 236, endPoint y: 275, distance: 196.3
click at [236, 275] on li "Official Pdf statement for Alight Cash Balance Plan Account - Most Recent" at bounding box center [194, 278] width 368 height 13
copy span "Official Pdf statement for Alight Cash Balance Plan Account - Most Recent"
